Goal: Communication & Community: Ask a question

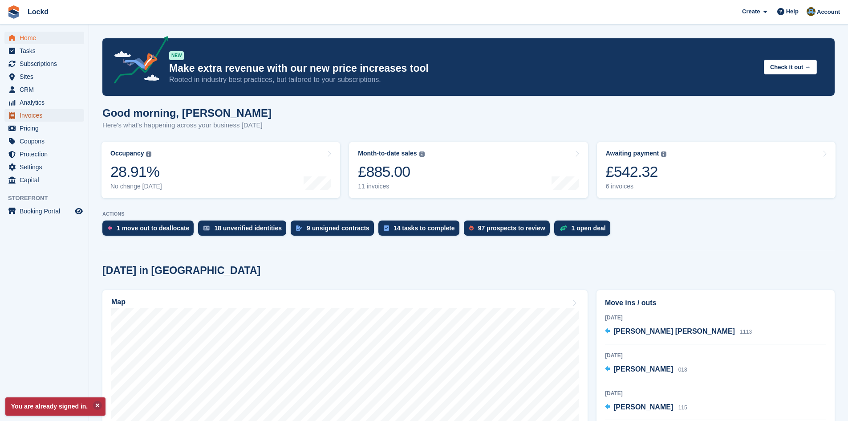
click at [30, 115] on span "Invoices" at bounding box center [46, 115] width 53 height 12
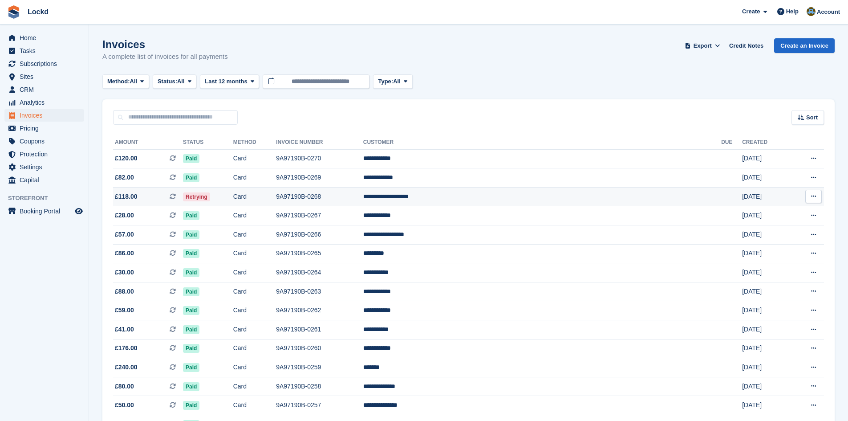
click at [363, 195] on td "9A97190B-0268" at bounding box center [319, 196] width 87 height 19
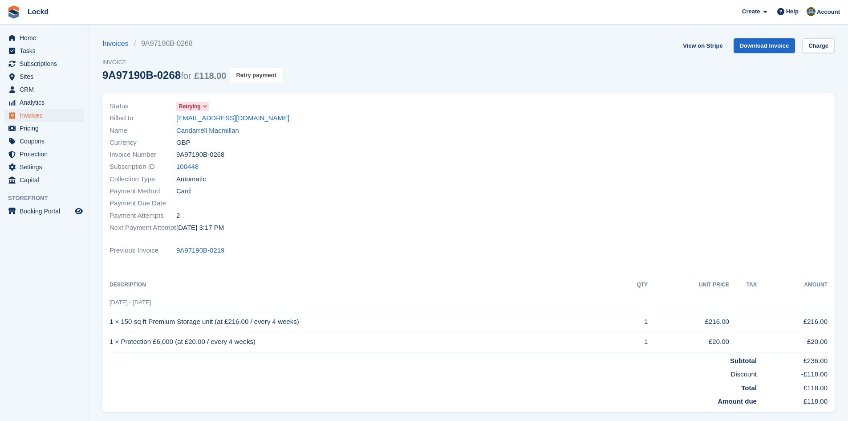
drag, startPoint x: 250, startPoint y: 74, endPoint x: 474, endPoint y: 45, distance: 225.9
click at [249, 73] on button "Retry payment" at bounding box center [256, 75] width 53 height 15
click at [39, 61] on span "Subscriptions" at bounding box center [46, 63] width 53 height 12
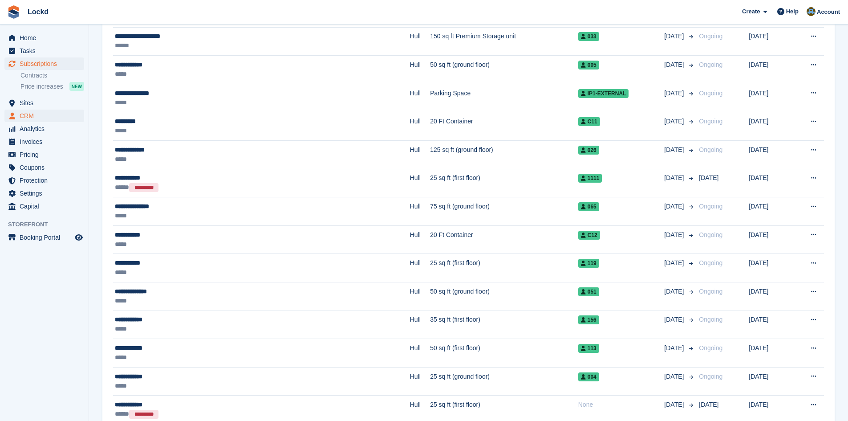
scroll to position [534, 0]
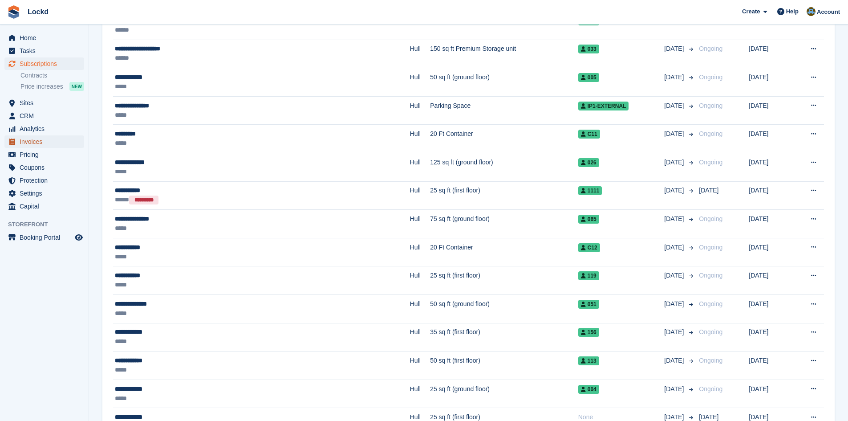
click at [36, 144] on span "Invoices" at bounding box center [46, 141] width 53 height 12
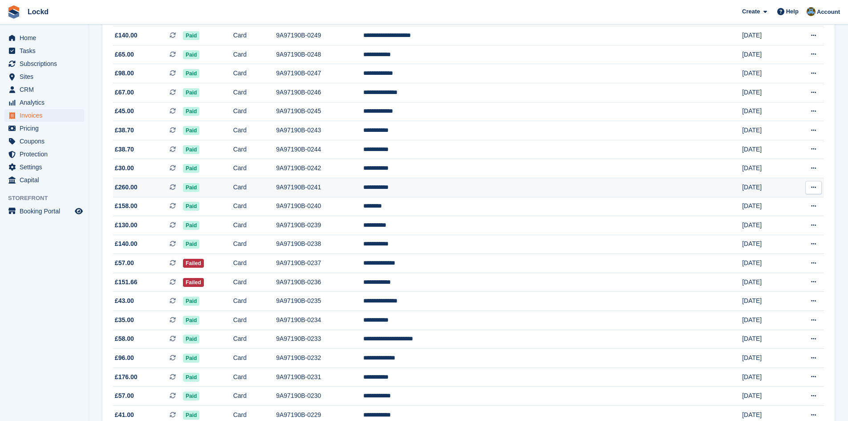
scroll to position [534, 0]
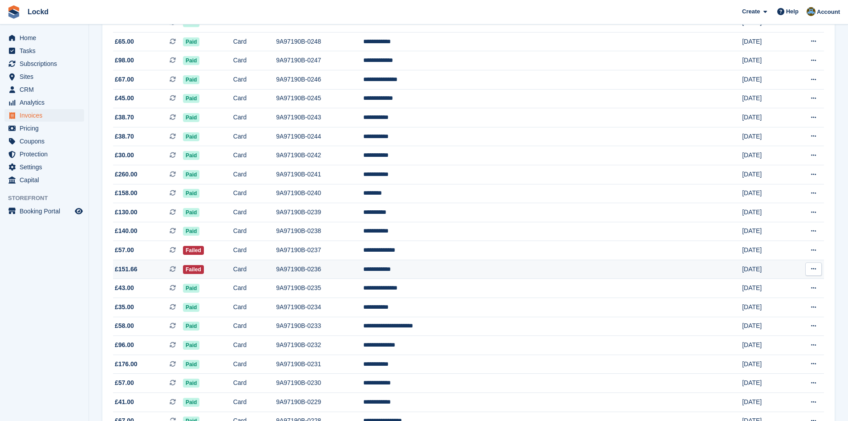
click at [363, 268] on td "9A97190B-0236" at bounding box center [319, 269] width 87 height 19
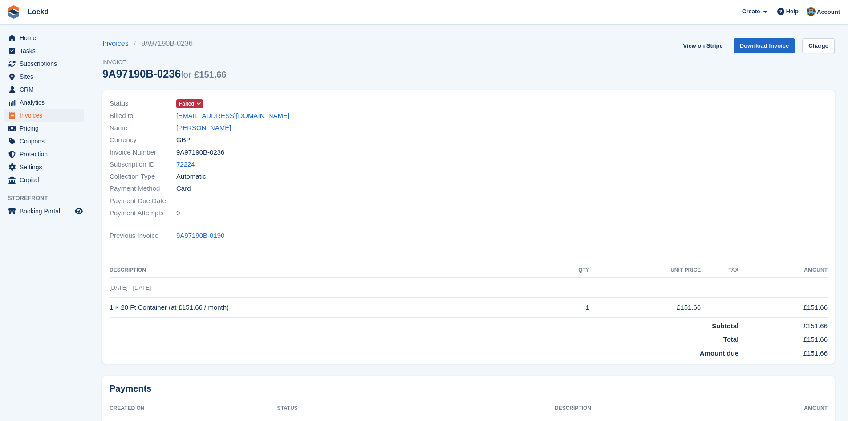
click at [195, 102] on span at bounding box center [198, 103] width 7 height 7
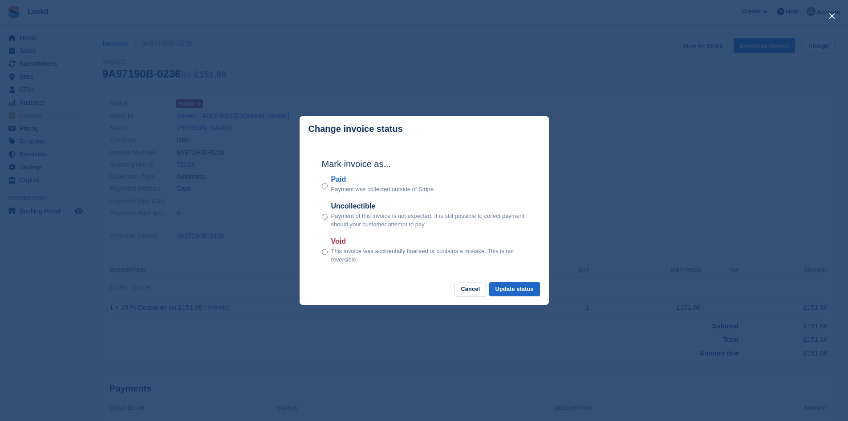
click at [274, 69] on div "close" at bounding box center [424, 210] width 848 height 421
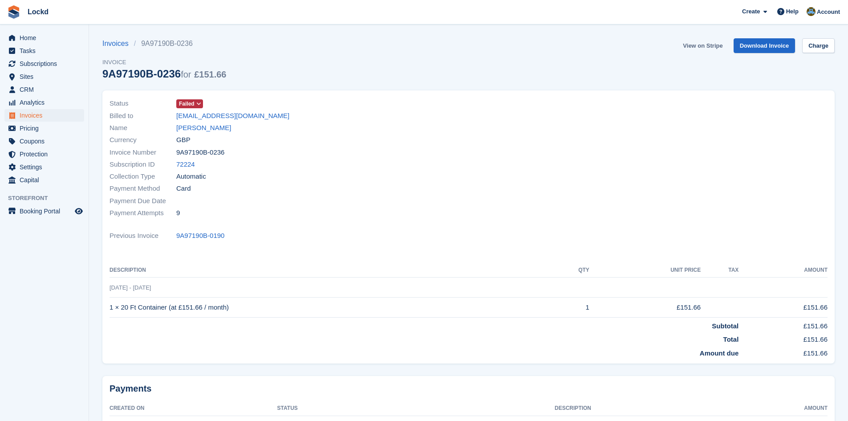
click at [701, 43] on link "View on Stripe" at bounding box center [702, 45] width 47 height 15
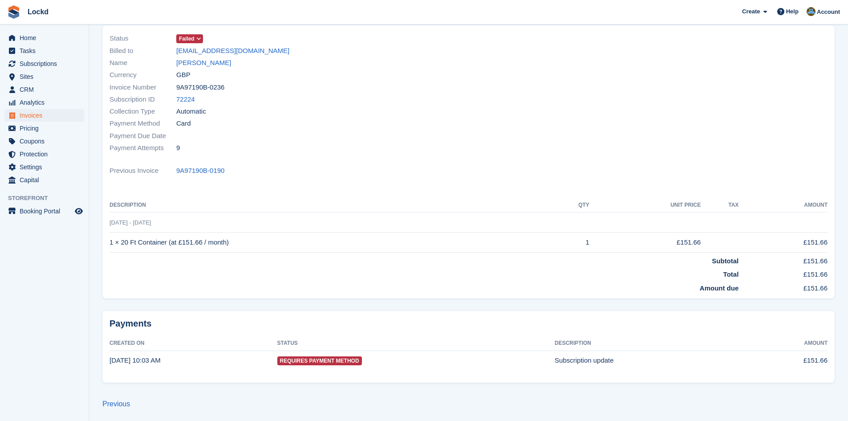
scroll to position [67, 0]
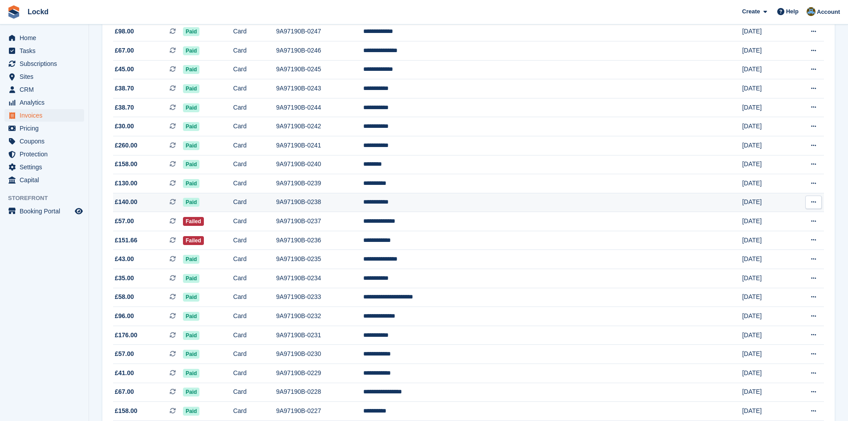
scroll to position [579, 0]
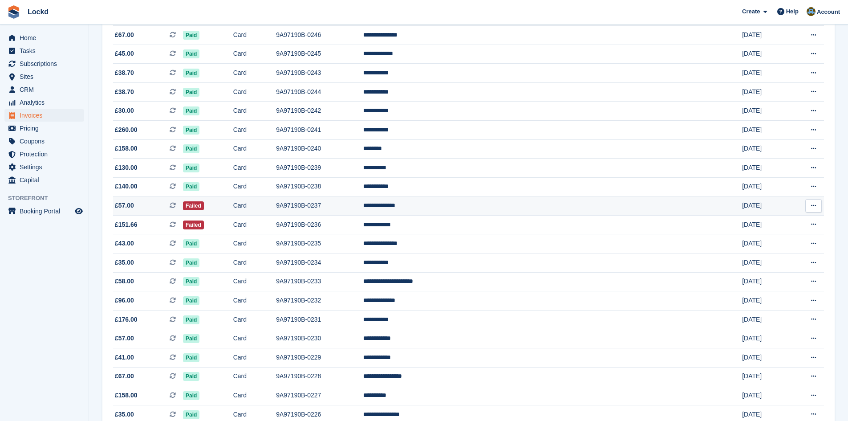
click at [818, 203] on button at bounding box center [814, 205] width 16 height 13
click at [768, 268] on p "View Subscription" at bounding box center [779, 268] width 77 height 12
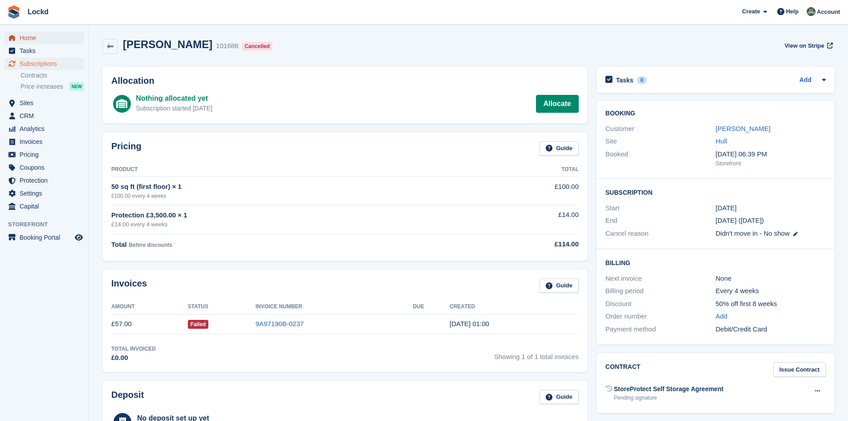
click at [26, 39] on span "Home" at bounding box center [46, 38] width 53 height 12
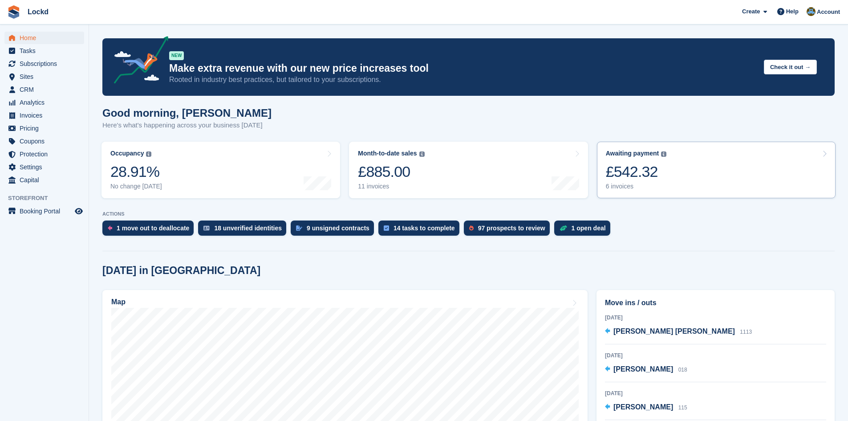
click at [684, 170] on link "Awaiting payment The total outstanding balance on all open invoices. £542.32 6 …" at bounding box center [716, 170] width 239 height 57
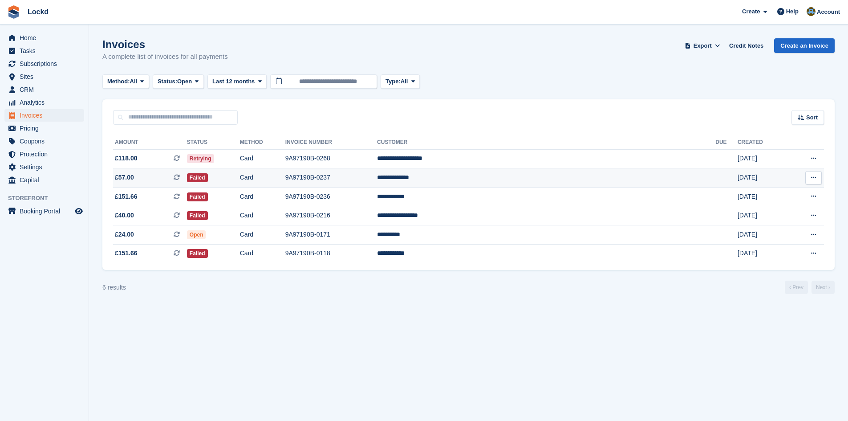
click at [818, 175] on button at bounding box center [814, 177] width 16 height 13
click at [576, 173] on td "**********" at bounding box center [546, 177] width 338 height 19
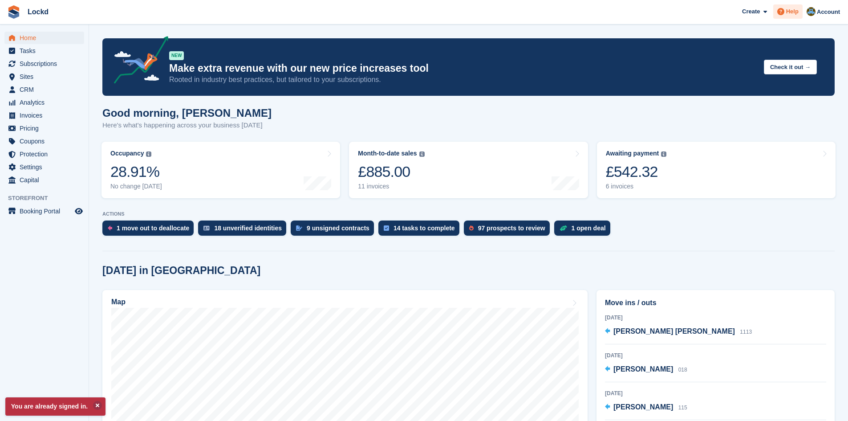
click at [788, 8] on span "Help" at bounding box center [792, 11] width 12 height 9
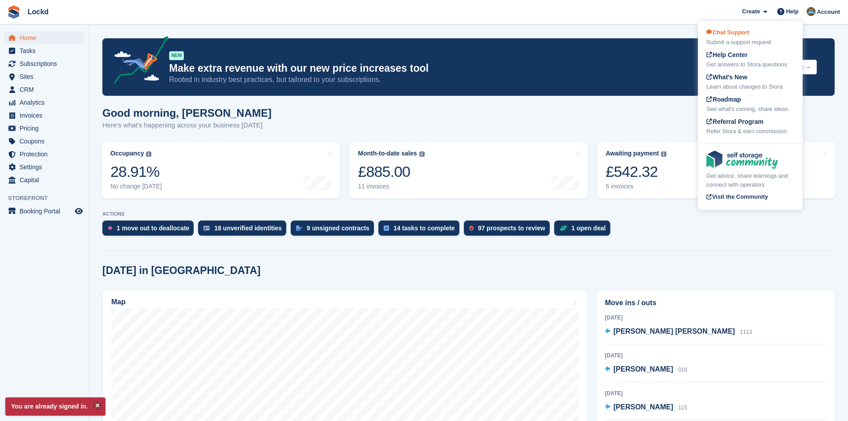
click at [744, 33] on span "Chat Support" at bounding box center [728, 32] width 43 height 7
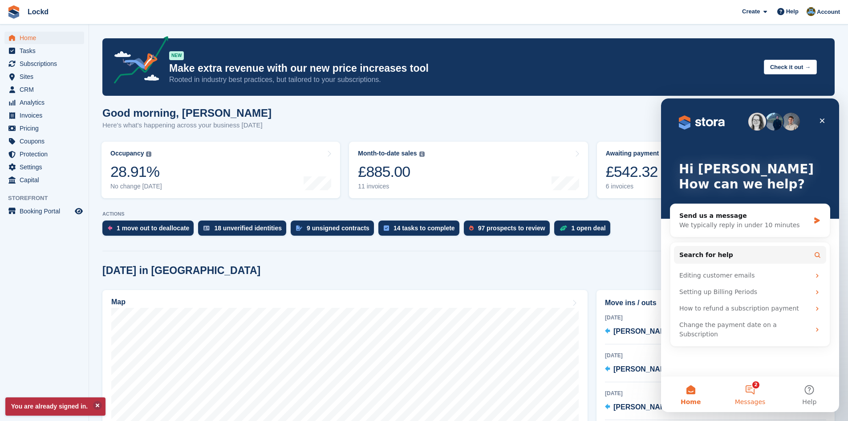
click at [749, 393] on button "2 Messages" at bounding box center [749, 394] width 59 height 36
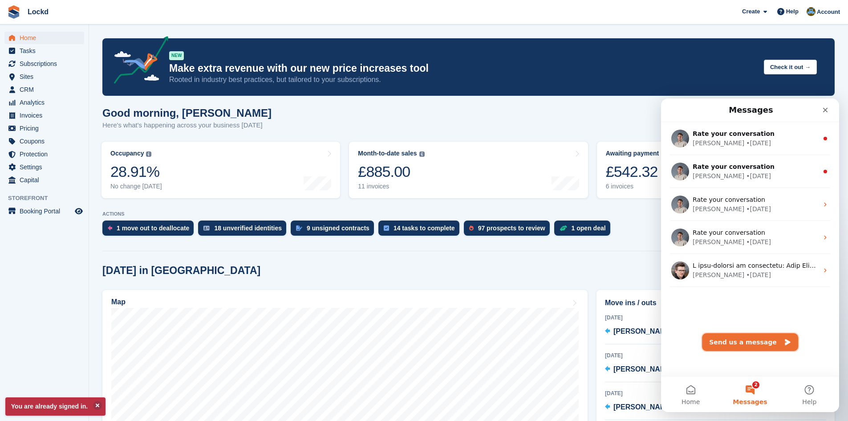
click at [740, 343] on button "Send us a message" at bounding box center [750, 342] width 96 height 18
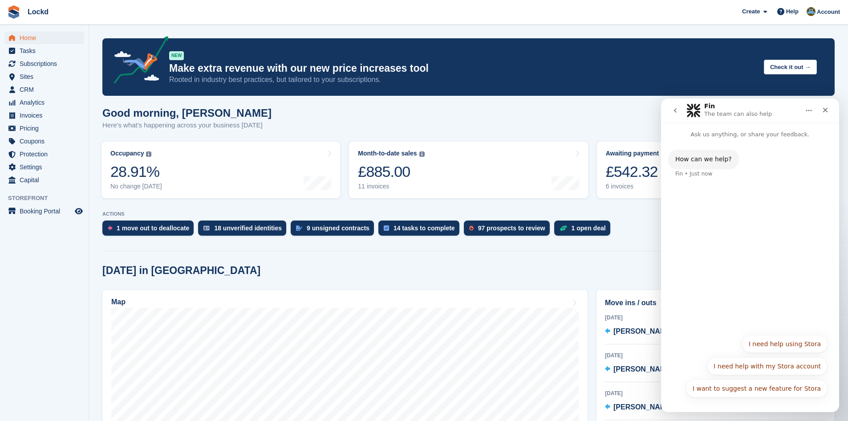
click at [745, 290] on div "How can we help? Fin • Just now" at bounding box center [750, 234] width 178 height 190
click at [742, 366] on button "I need help with my Stora account" at bounding box center [767, 366] width 121 height 18
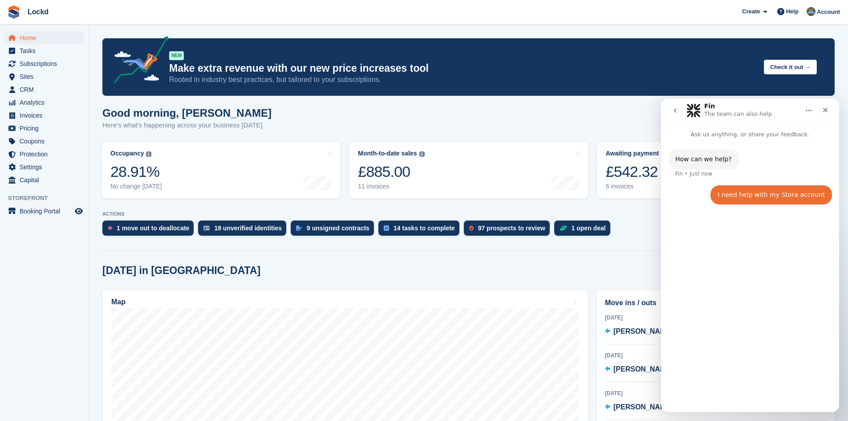
click at [708, 394] on div "How can we help? Fin • Just now I need help with my Stora account • Just now" at bounding box center [750, 271] width 178 height 265
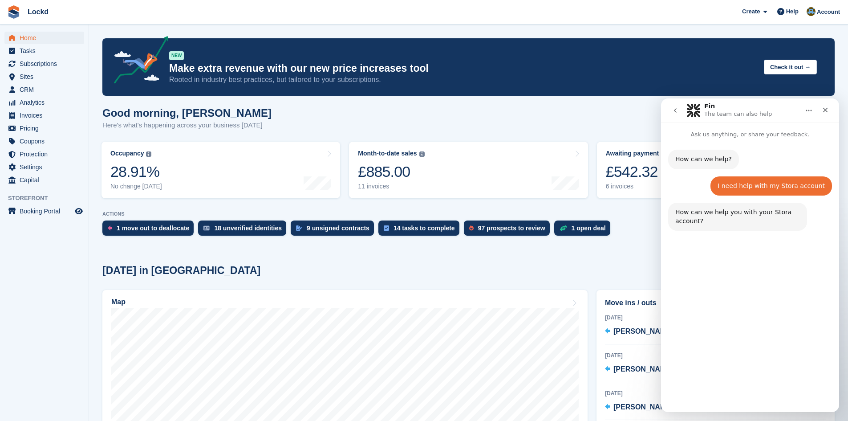
click at [721, 134] on p "Ask us anything, or share your feedback." at bounding box center [750, 130] width 178 height 16
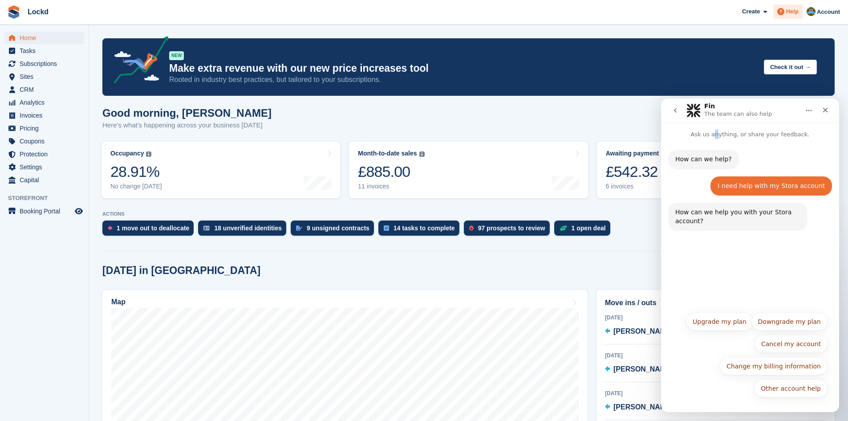
click at [795, 10] on span "Help" at bounding box center [792, 11] width 12 height 9
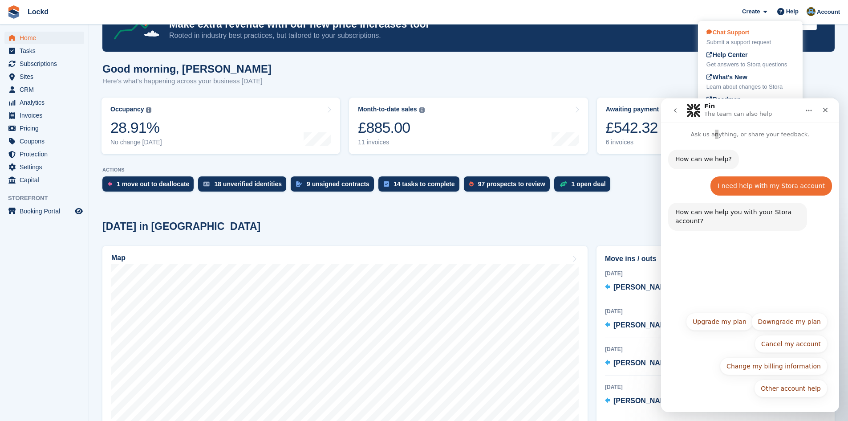
scroll to position [45, 0]
click at [827, 114] on div "Close" at bounding box center [826, 110] width 16 height 16
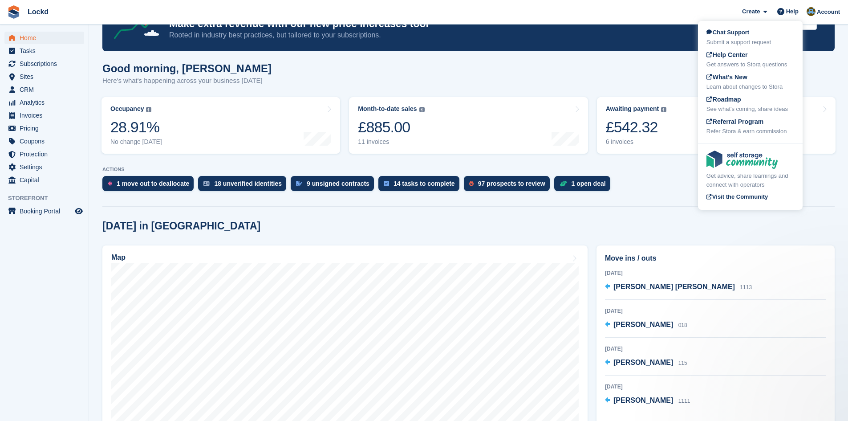
scroll to position [0, 0]
click at [733, 31] on span "Chat Support" at bounding box center [728, 32] width 43 height 7
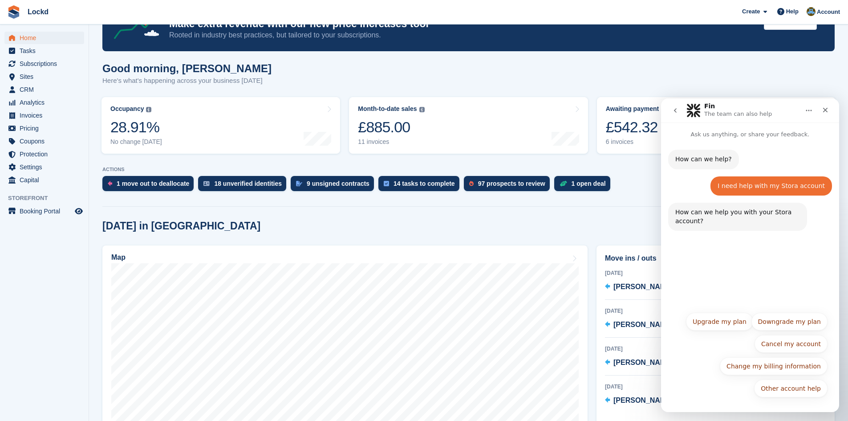
drag, startPoint x: 726, startPoint y: 236, endPoint x: 725, endPoint y: 247, distance: 10.7
click at [725, 236] on div "How can we help you with your Stora account? Fin • 1m ago" at bounding box center [750, 222] width 164 height 39
drag, startPoint x: 726, startPoint y: 253, endPoint x: 731, endPoint y: 252, distance: 5.2
click at [727, 252] on div "How can we help? Fin • 1m ago I need help with my Stora account Paul • 1m ago H…" at bounding box center [750, 223] width 178 height 168
click at [756, 134] on p "Ask us anything, or share your feedback." at bounding box center [750, 130] width 178 height 16
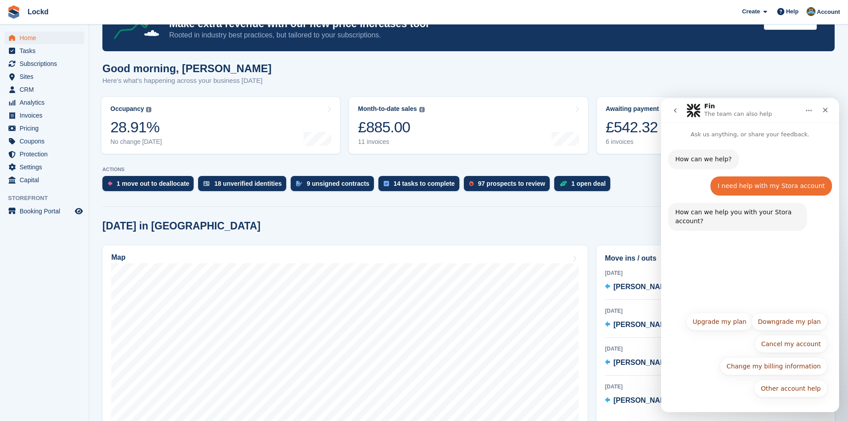
click at [736, 227] on div "How can we help you with your Stora account? Fin • 1m ago" at bounding box center [737, 217] width 139 height 28
click at [793, 394] on button "Other account help" at bounding box center [790, 388] width 73 height 18
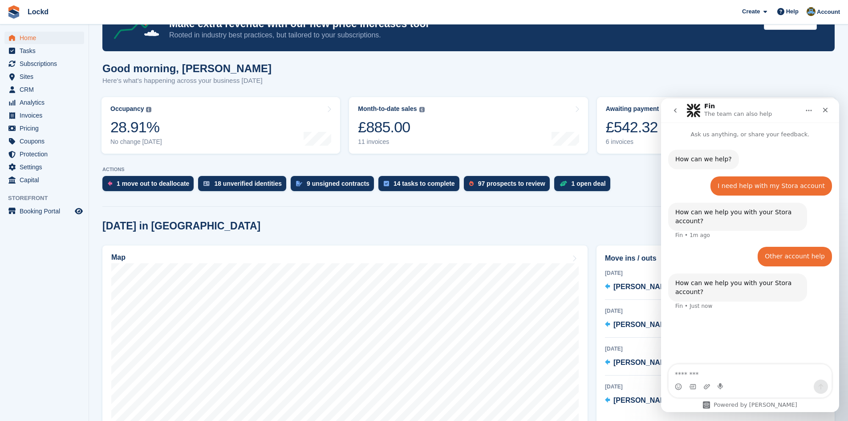
click at [690, 373] on textarea "Message…" at bounding box center [750, 371] width 163 height 15
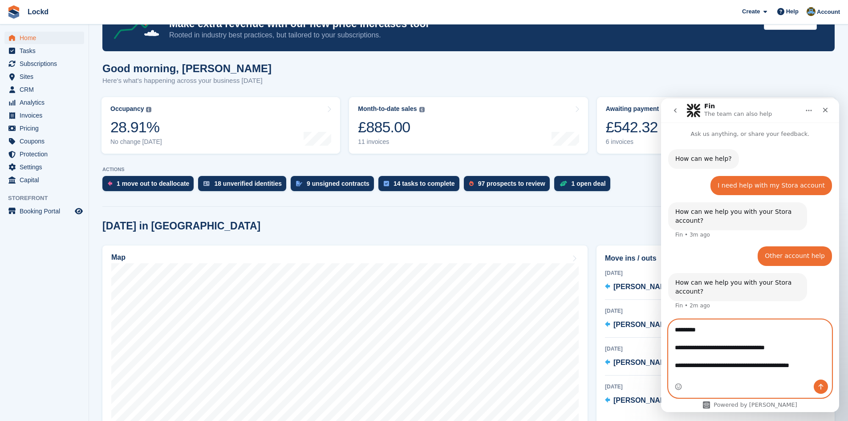
scroll to position [9, 0]
paste textarea "**********"
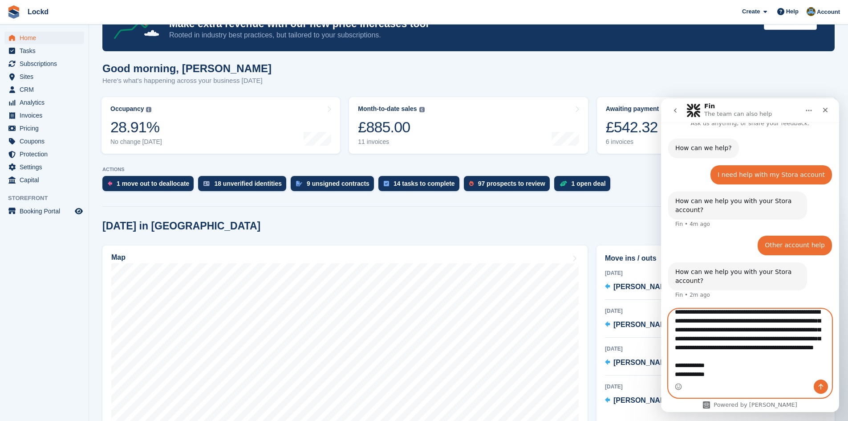
scroll to position [105, 0]
click at [721, 367] on textarea "**********" at bounding box center [750, 344] width 163 height 70
type textarea "**********"
click at [820, 387] on icon "Send a message…" at bounding box center [821, 386] width 7 height 7
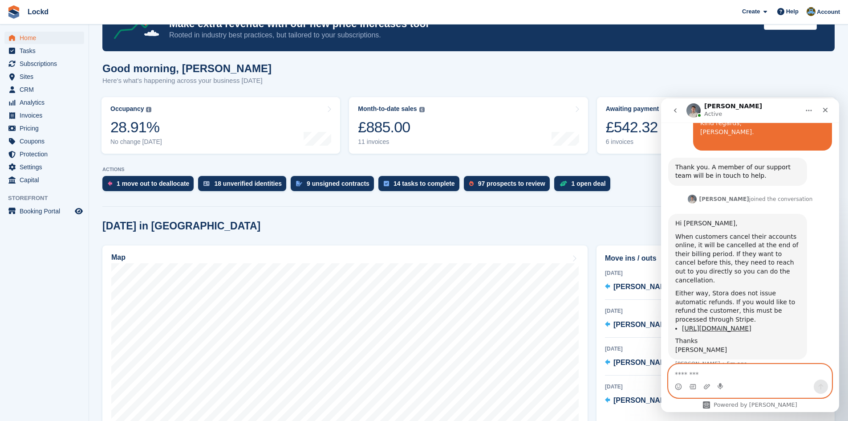
scroll to position [352, 0]
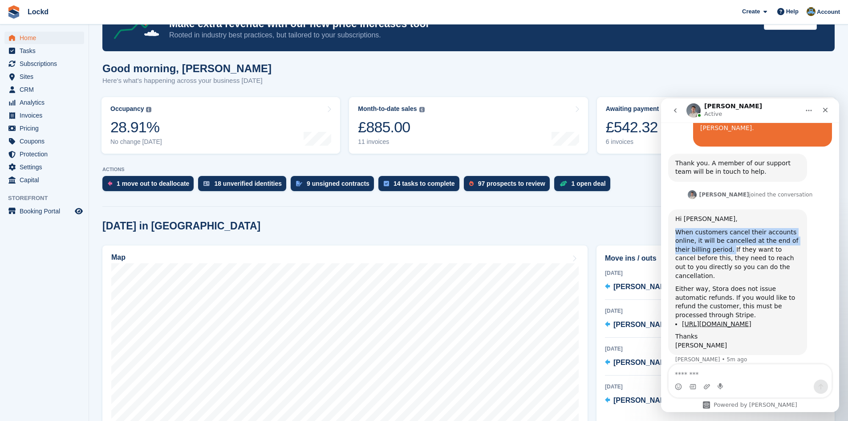
drag, startPoint x: 676, startPoint y: 211, endPoint x: 716, endPoint y: 233, distance: 45.2
click at [716, 233] on div "When customers cancel their accounts online, it will be cancelled at the end of…" at bounding box center [737, 254] width 125 height 53
copy div "When customers cancel their accounts online, it will be cancelled at the end of…"
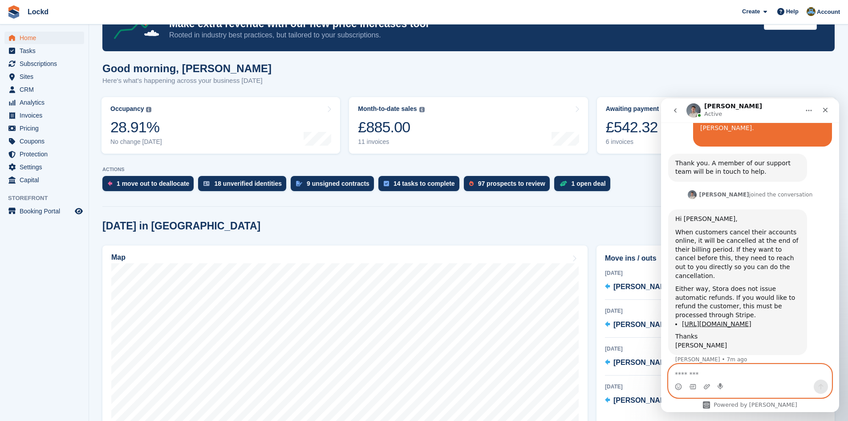
click at [695, 373] on textarea "Message…" at bounding box center [750, 371] width 163 height 15
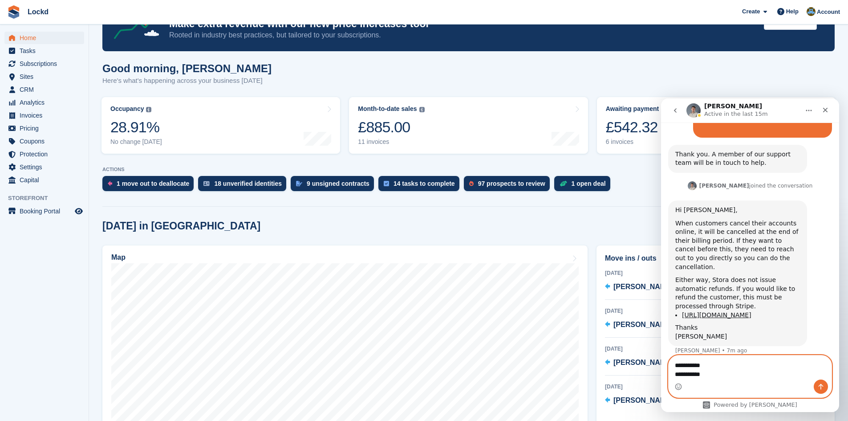
type textarea "**********"
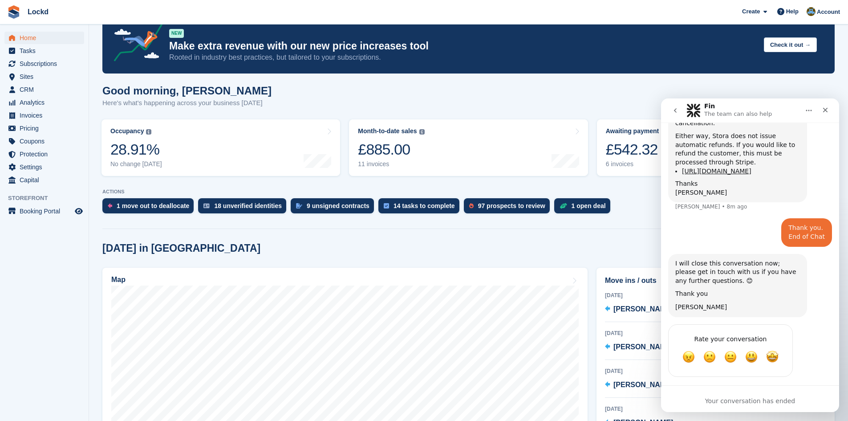
scroll to position [0, 0]
